Goal: Task Accomplishment & Management: Manage account settings

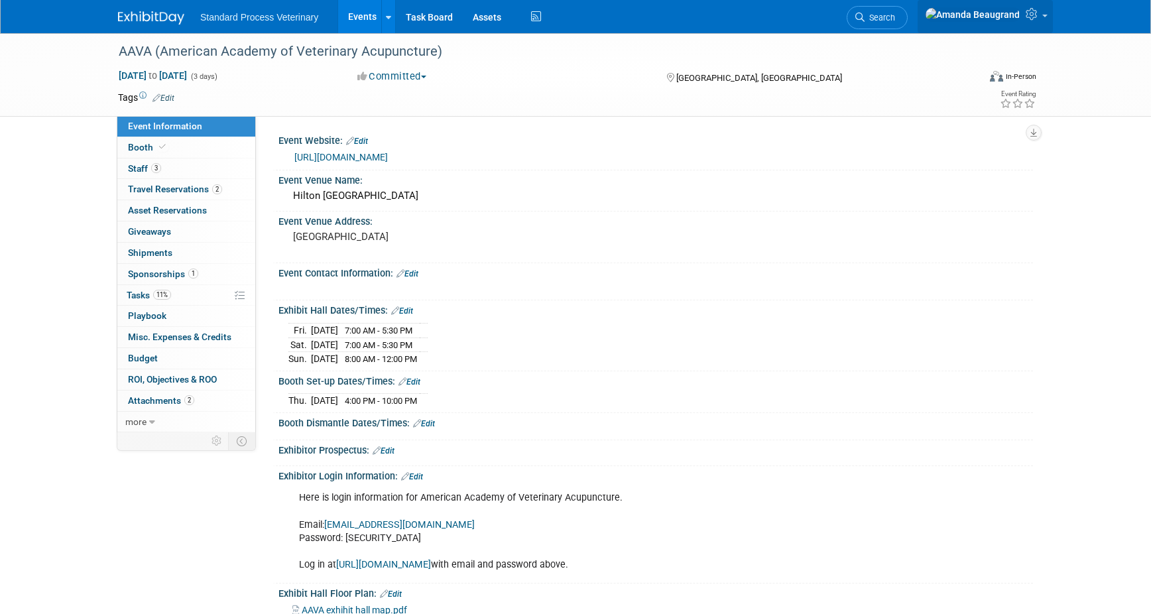
click at [1043, 9] on link at bounding box center [984, 16] width 135 height 33
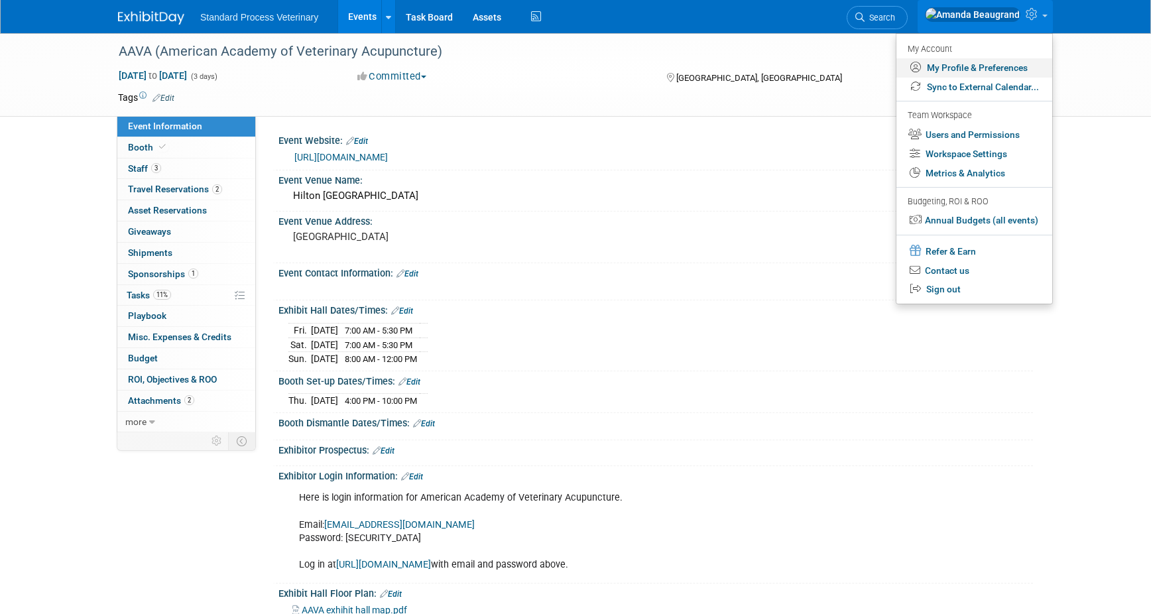
click at [1013, 66] on link "My Profile & Preferences" at bounding box center [974, 67] width 156 height 19
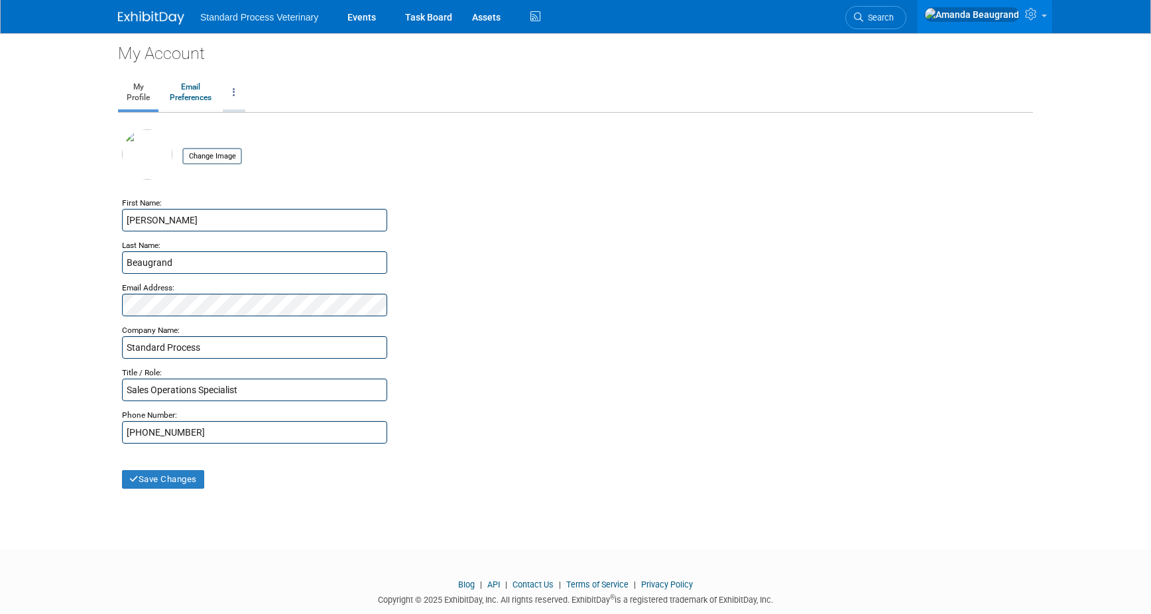
click at [227, 91] on link at bounding box center [234, 92] width 23 height 33
click at [270, 155] on link "Close my Account" at bounding box center [287, 155] width 128 height 20
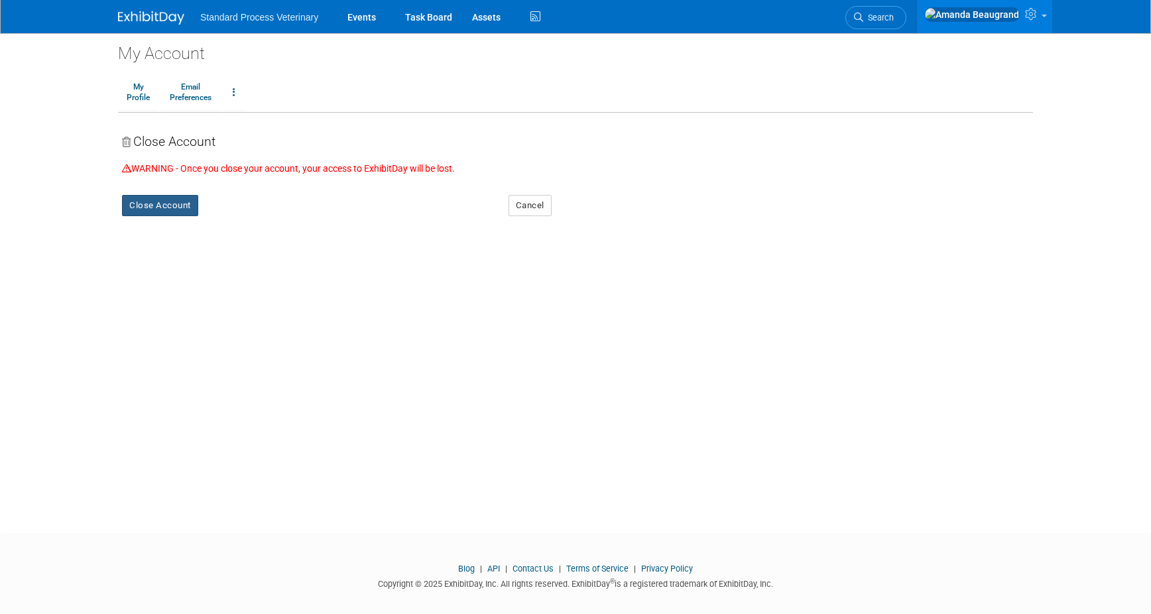
click at [149, 209] on button "Close Account" at bounding box center [160, 205] width 76 height 21
click at [242, 214] on link "Yes" at bounding box center [240, 216] width 39 height 21
